Goal: Find specific page/section: Find specific page/section

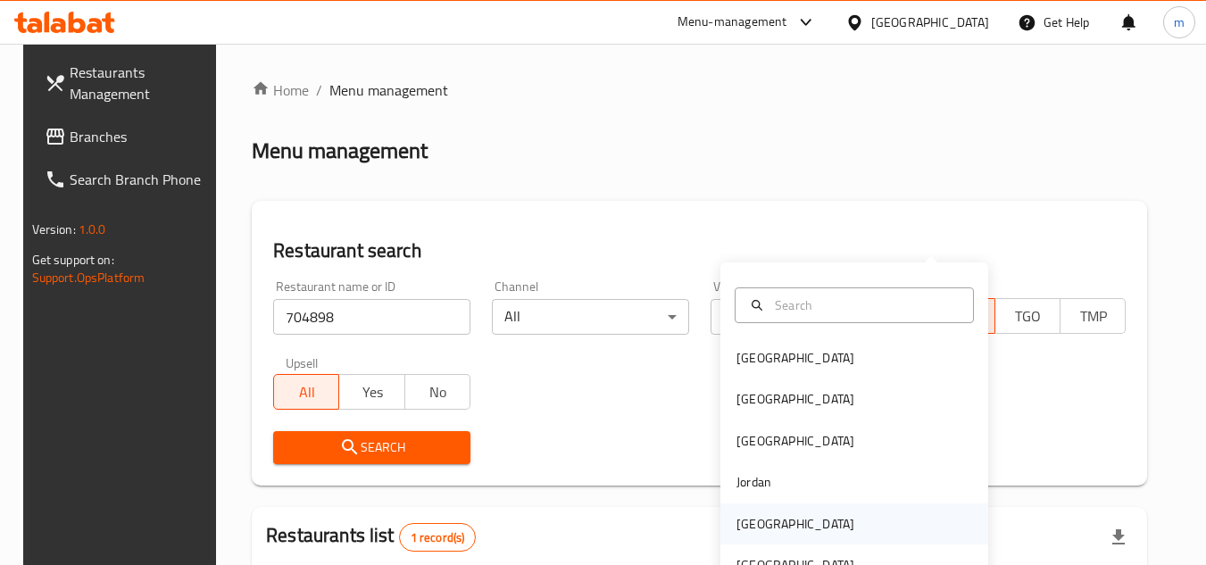
scroll to position [216, 0]
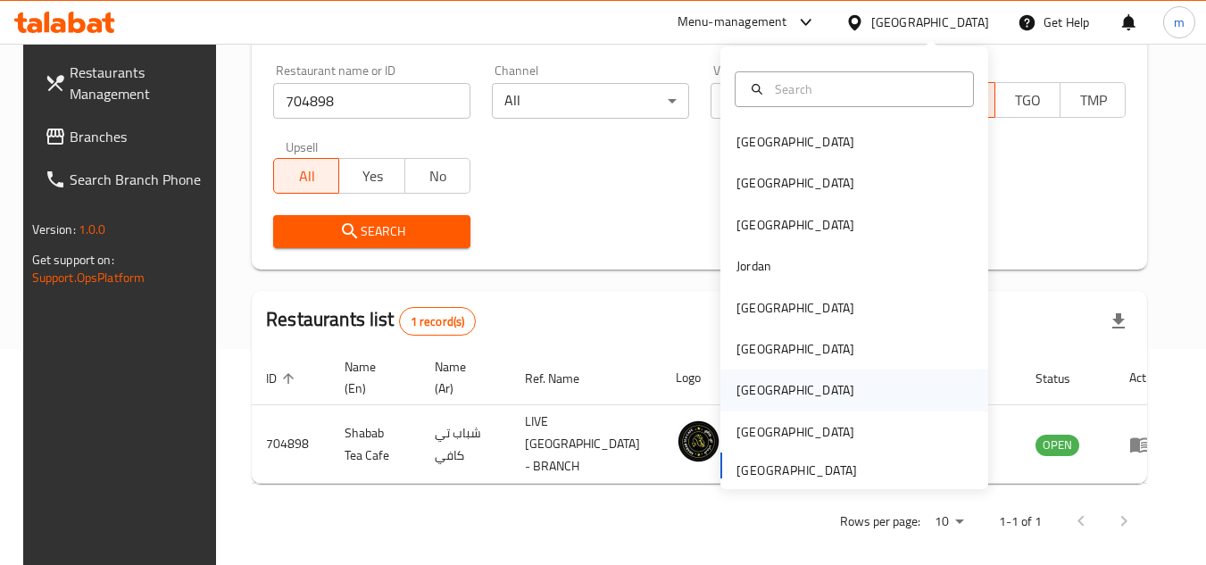
click at [760, 388] on div "[GEOGRAPHIC_DATA]" at bounding box center [795, 390] width 146 height 41
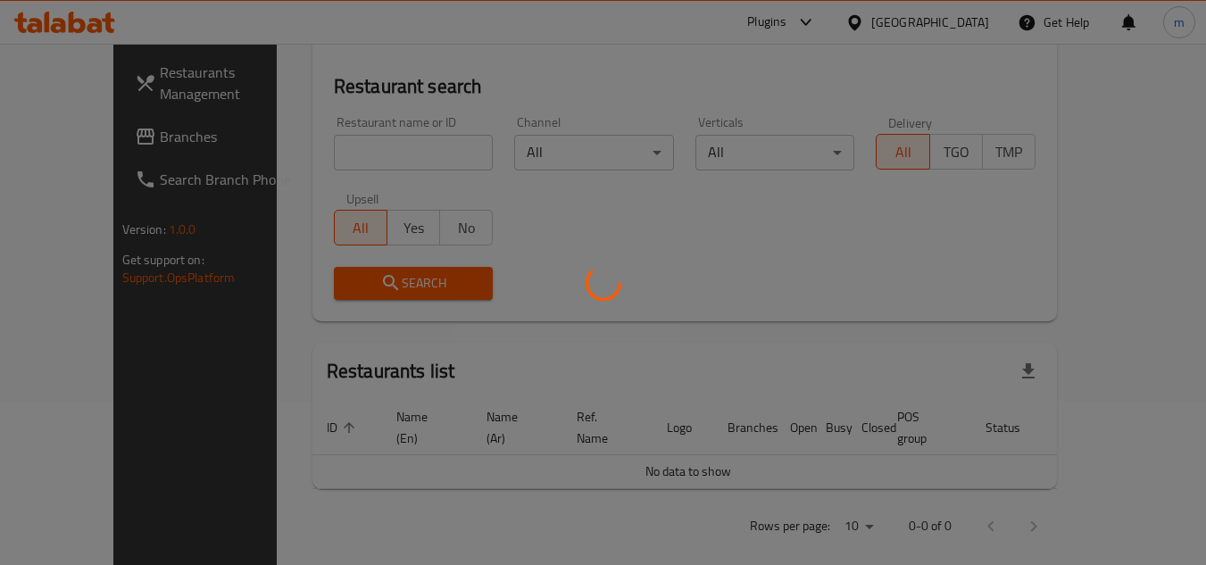
scroll to position [216, 0]
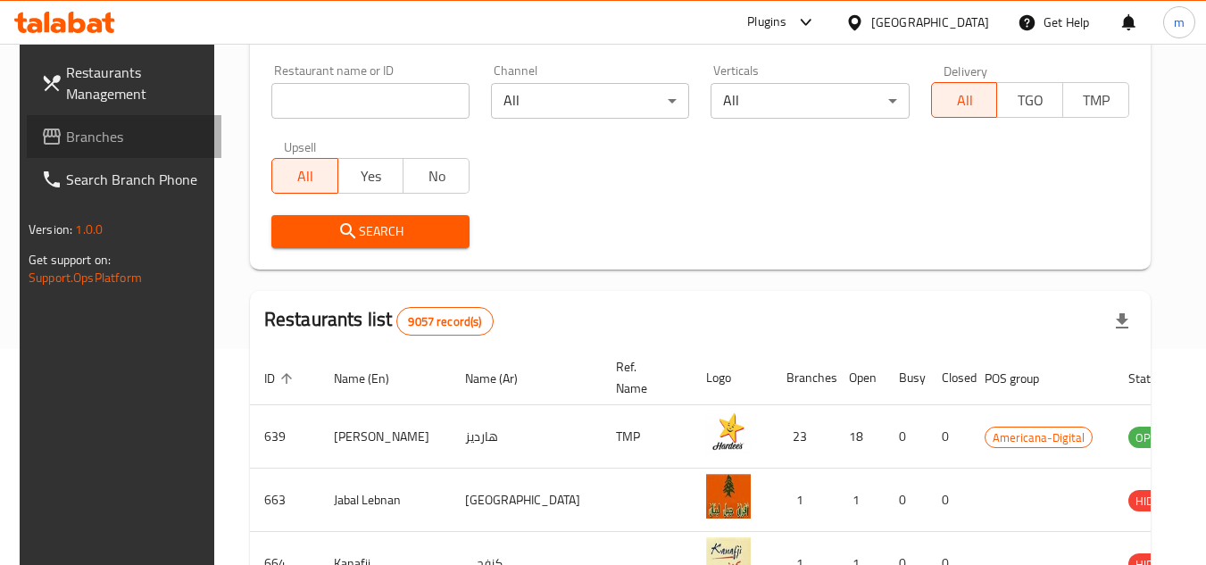
click at [84, 136] on span "Branches" at bounding box center [136, 136] width 141 height 21
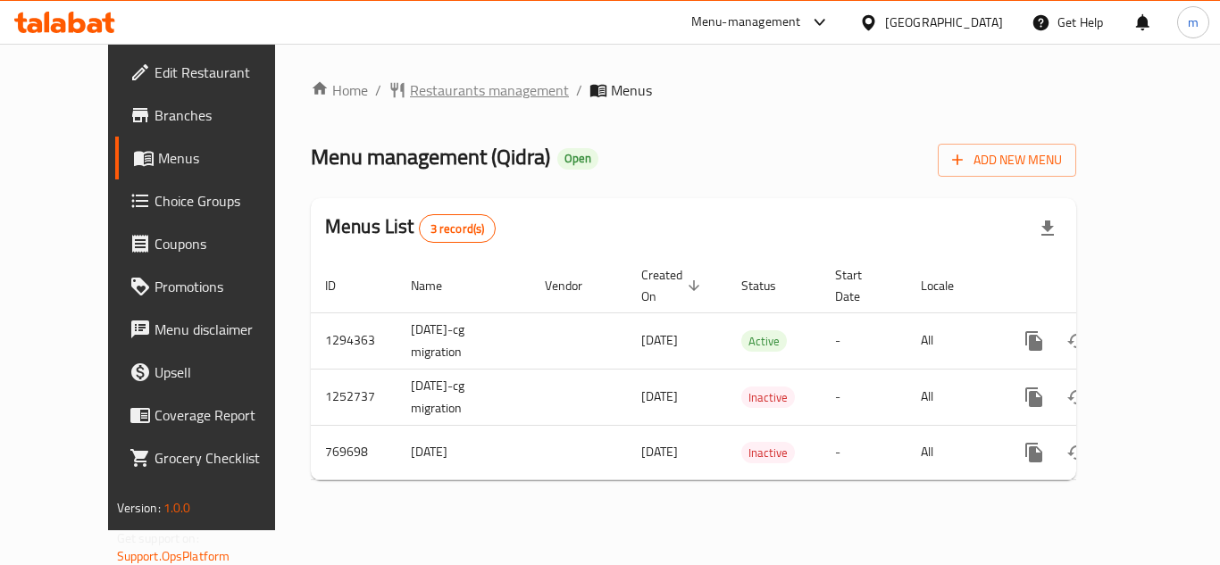
click at [425, 101] on span "Restaurants management" at bounding box center [489, 89] width 159 height 21
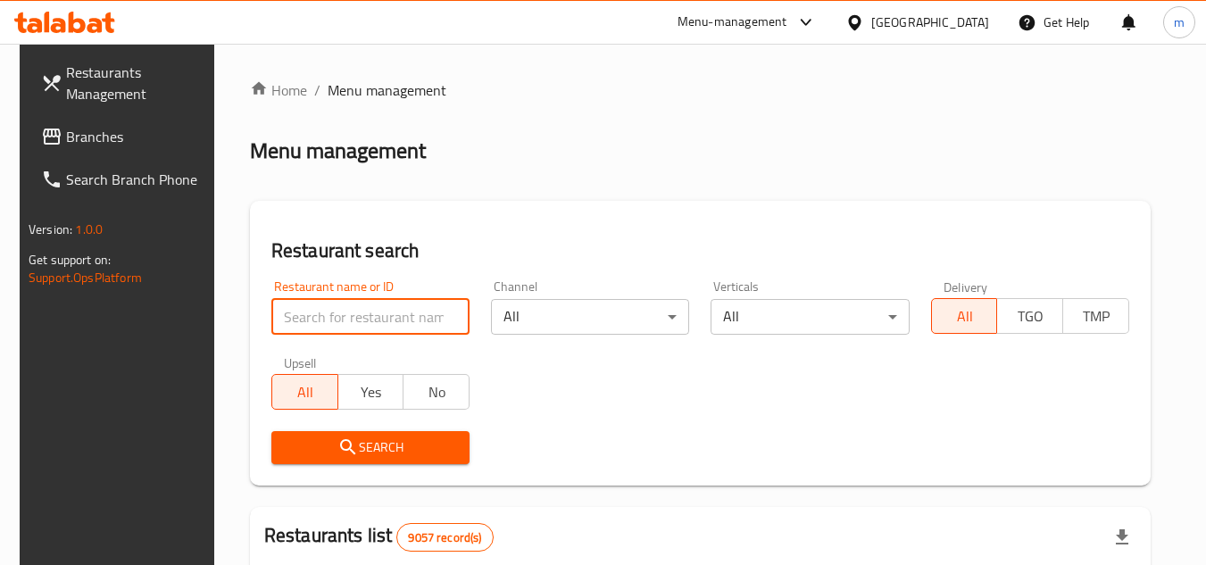
click at [399, 324] on input "search" at bounding box center [370, 317] width 198 height 36
paste input "651408"
type input "651408"
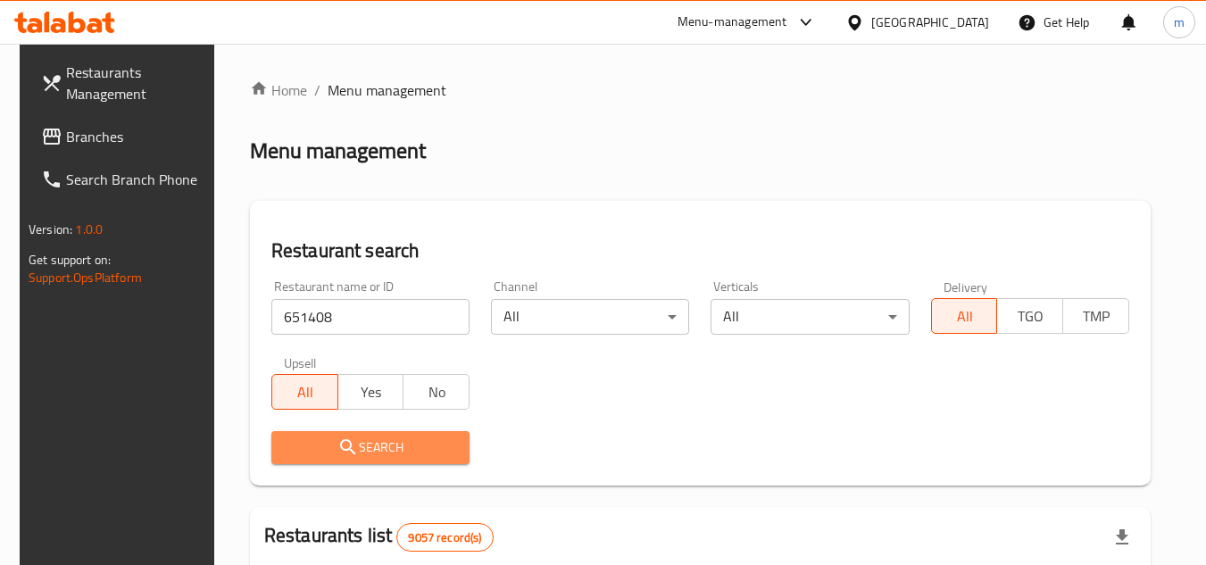
click at [434, 450] on span "Search" at bounding box center [371, 448] width 170 height 22
click at [434, 450] on div at bounding box center [603, 282] width 1206 height 565
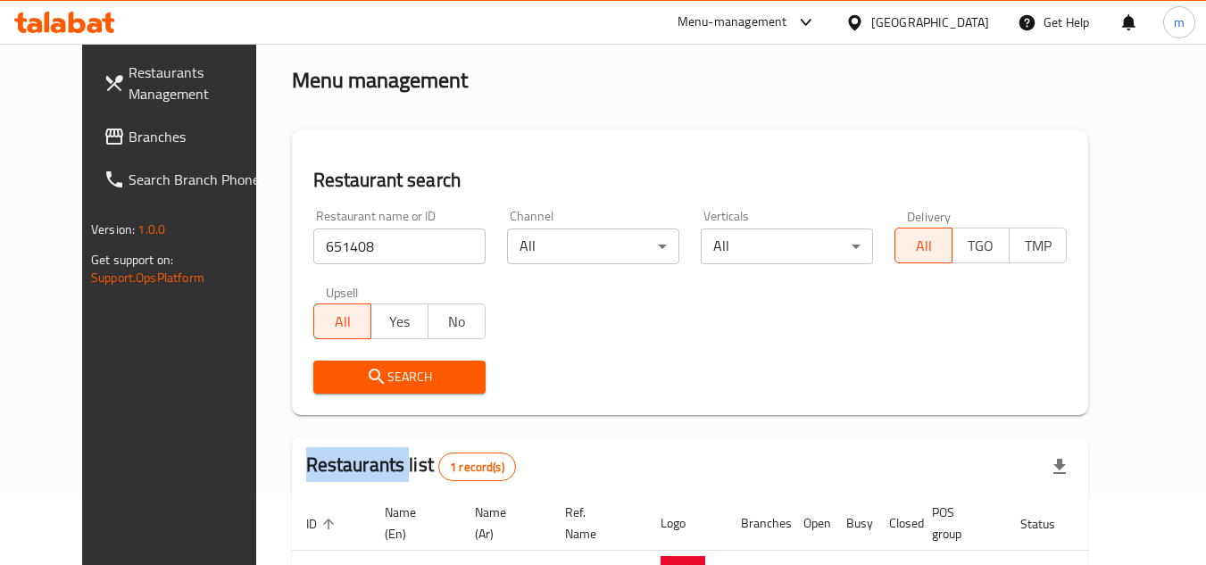
scroll to position [216, 0]
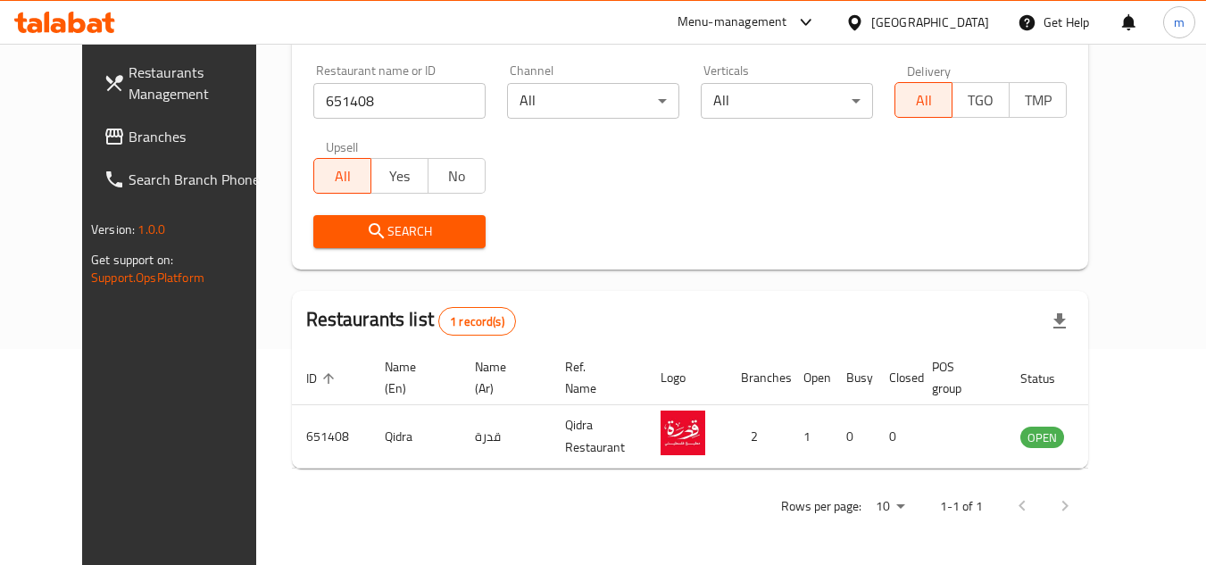
click at [975, 21] on div "[GEOGRAPHIC_DATA]" at bounding box center [930, 22] width 118 height 20
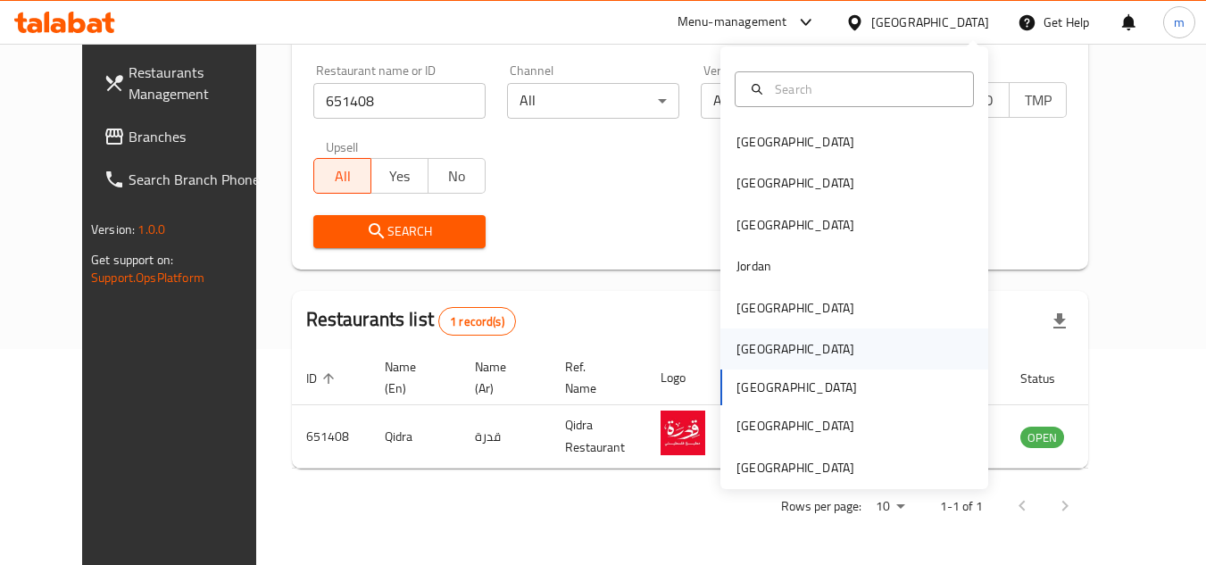
click at [768, 349] on div "[GEOGRAPHIC_DATA]" at bounding box center [795, 349] width 146 height 41
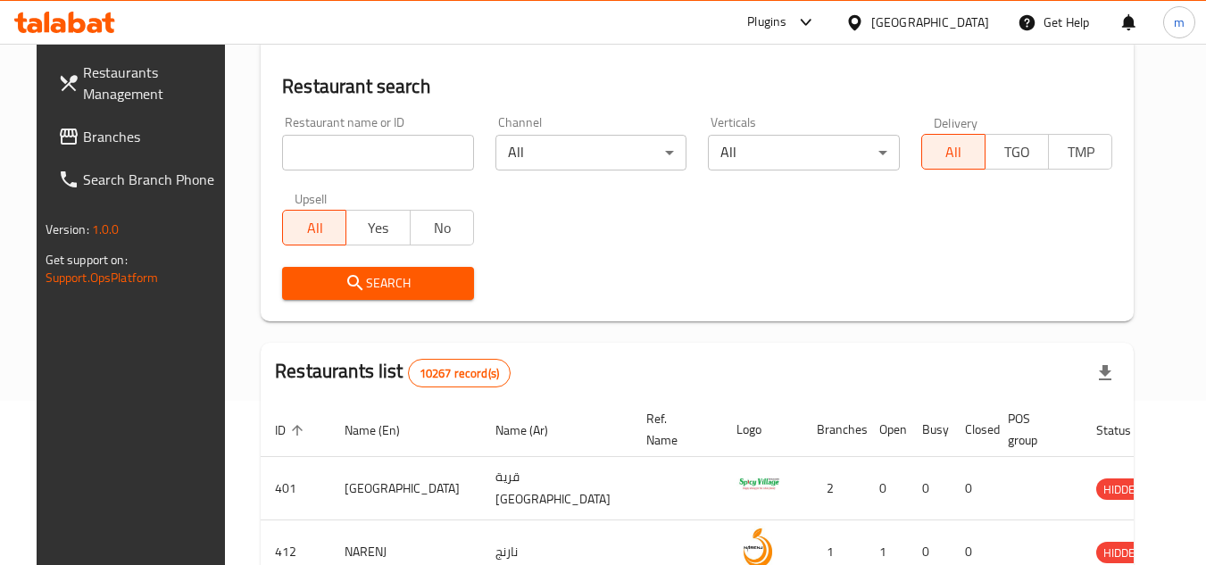
scroll to position [216, 0]
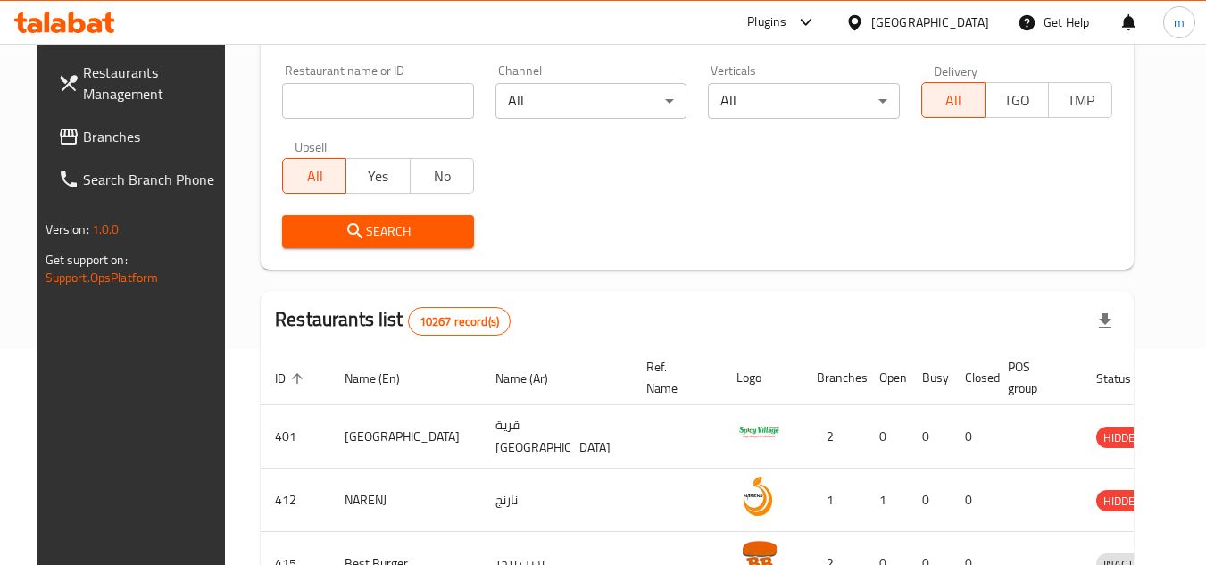
click at [93, 147] on span "Branches" at bounding box center [153, 136] width 141 height 21
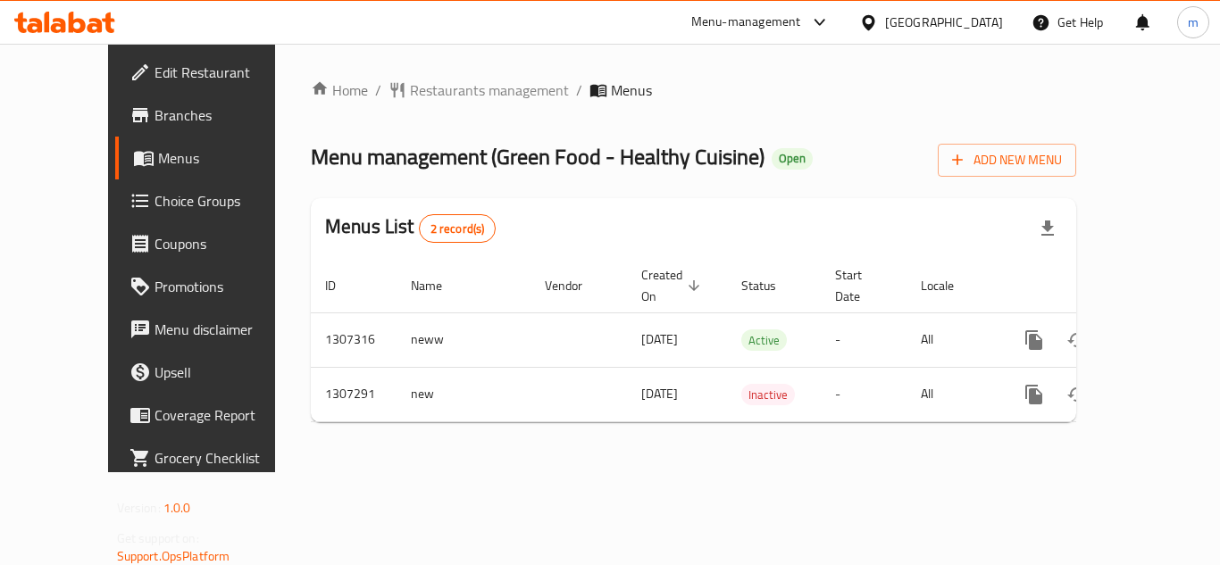
click at [874, 25] on icon at bounding box center [868, 21] width 12 height 15
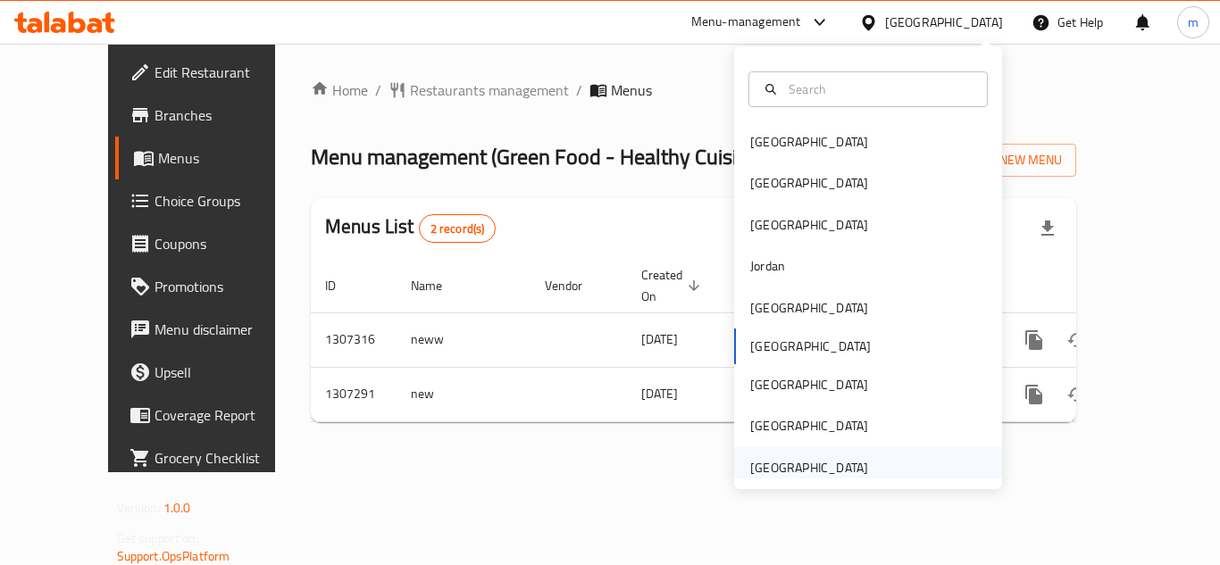
click at [778, 473] on div "[GEOGRAPHIC_DATA]" at bounding box center [809, 468] width 118 height 20
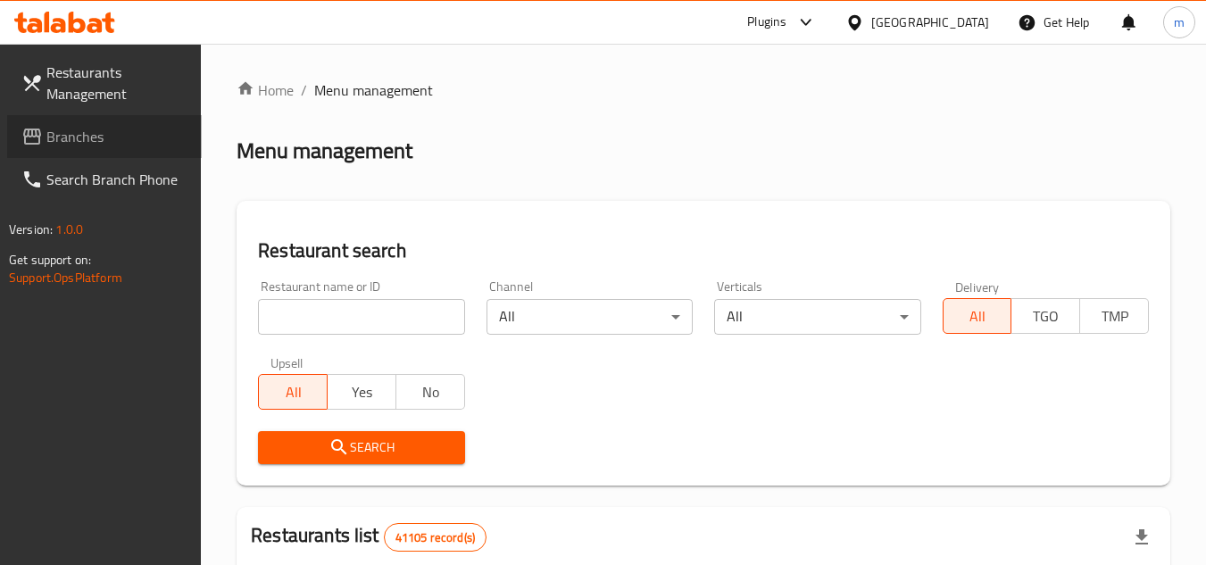
click at [80, 142] on span "Branches" at bounding box center [116, 136] width 141 height 21
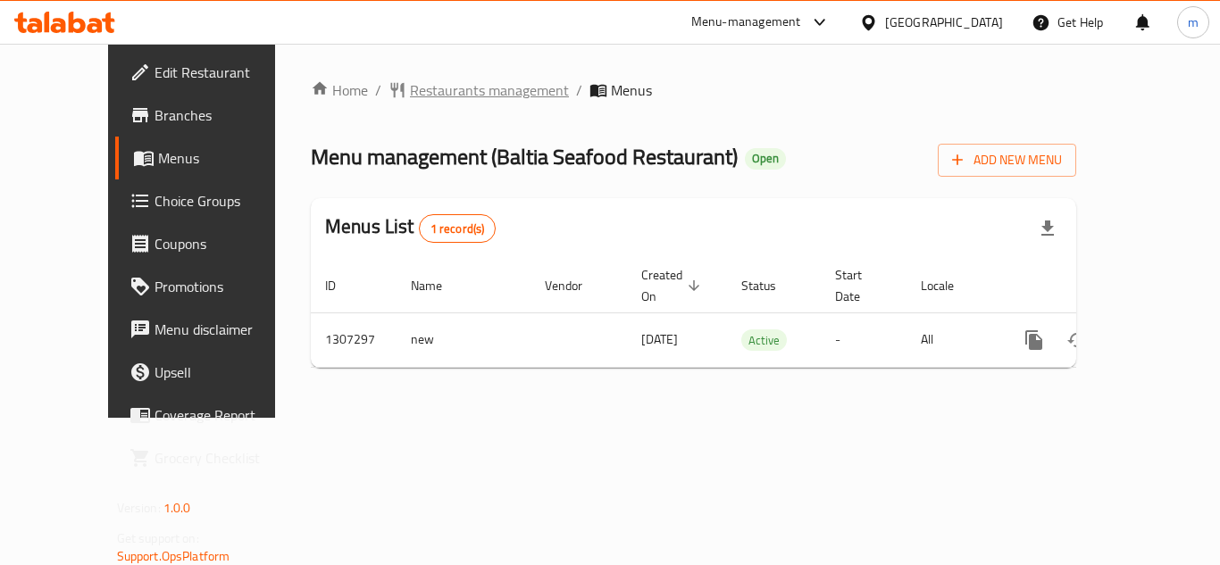
click at [432, 83] on span "Restaurants management" at bounding box center [489, 89] width 159 height 21
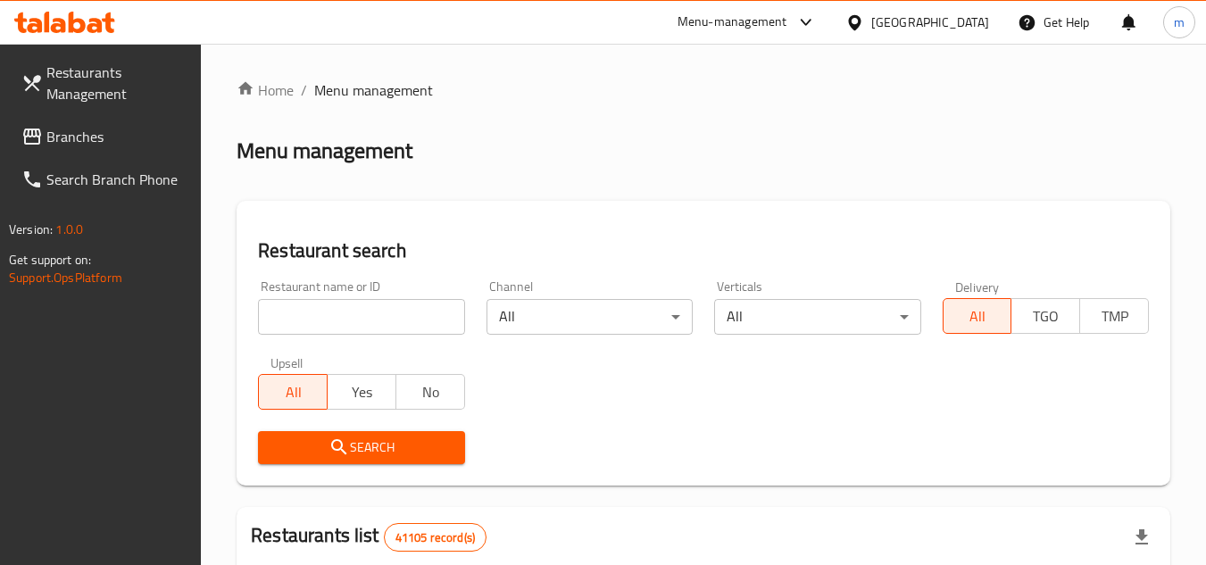
click at [371, 325] on input "search" at bounding box center [361, 317] width 206 height 36
paste input "704395"
type input "704395"
click at [338, 444] on icon "submit" at bounding box center [339, 447] width 21 height 21
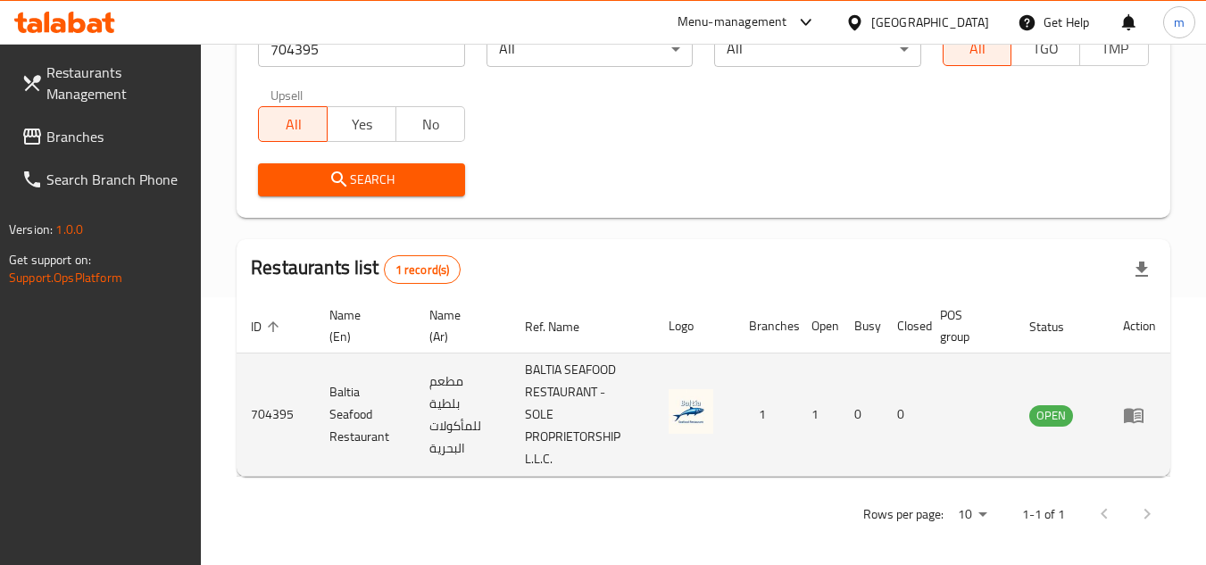
scroll to position [276, 0]
